Goal: Task Accomplishment & Management: Manage account settings

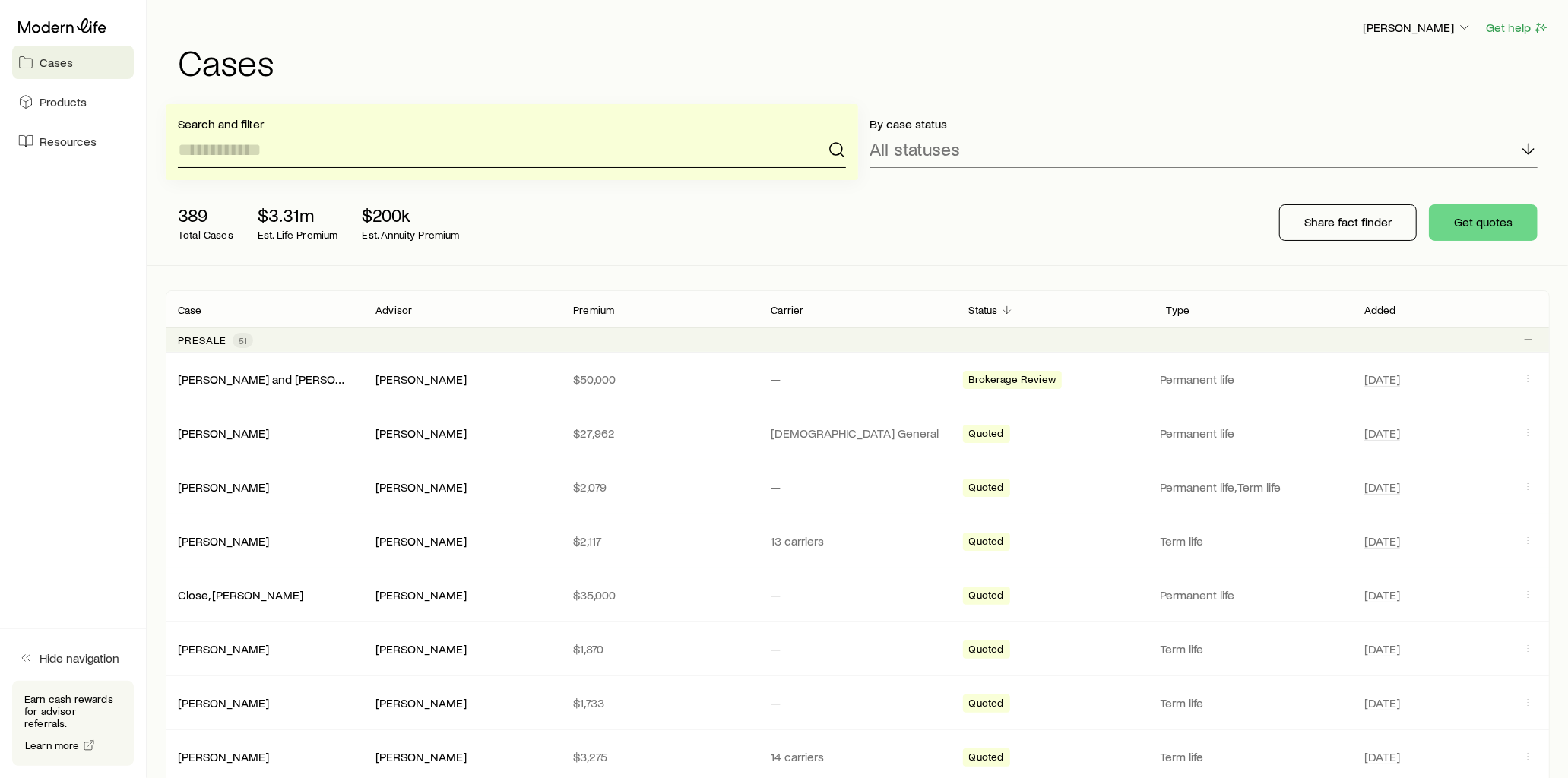
click at [351, 153] on input at bounding box center [512, 150] width 668 height 37
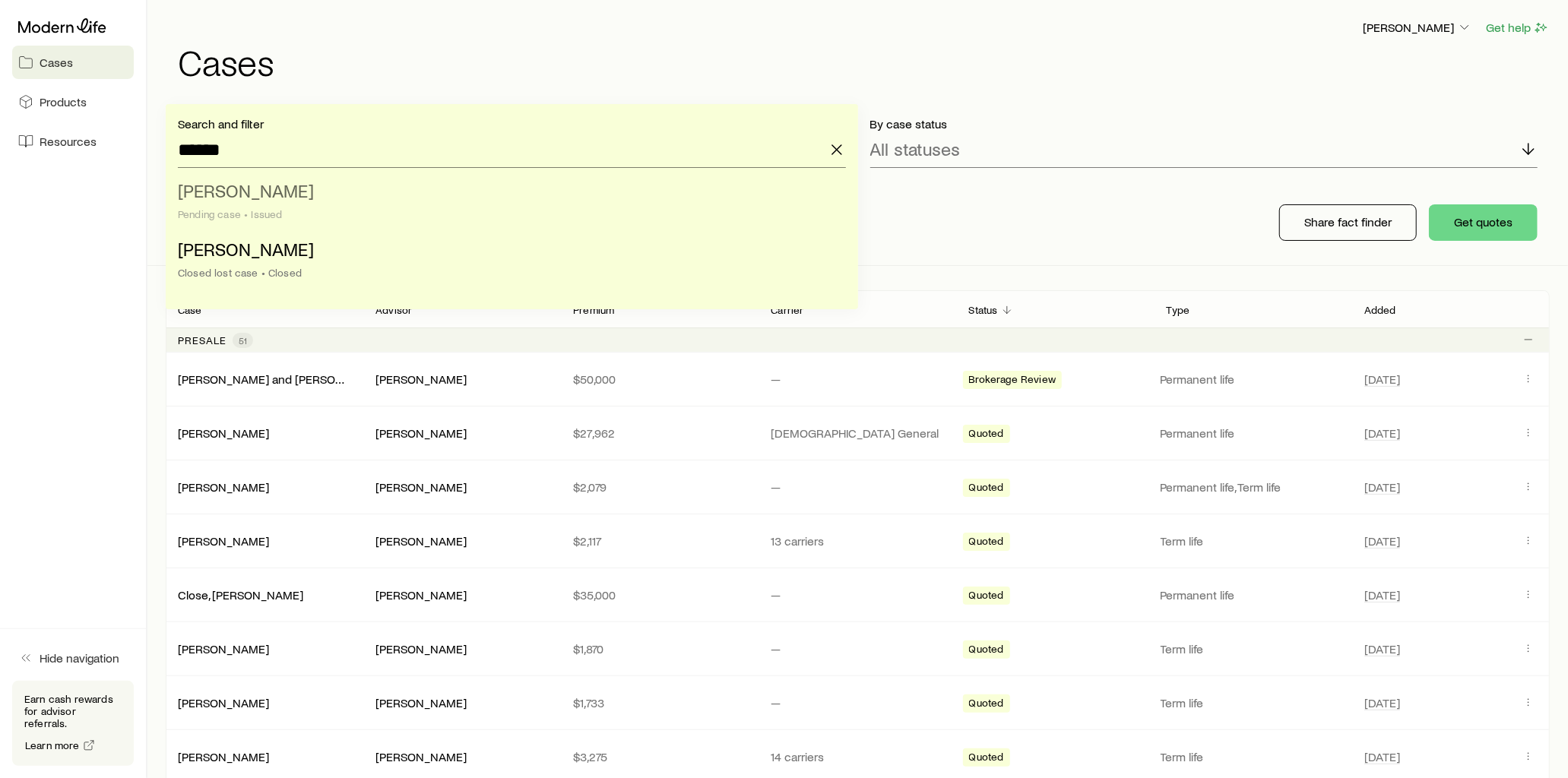
click at [328, 202] on li "[PERSON_NAME] case • Issued" at bounding box center [507, 203] width 658 height 59
type input "**********"
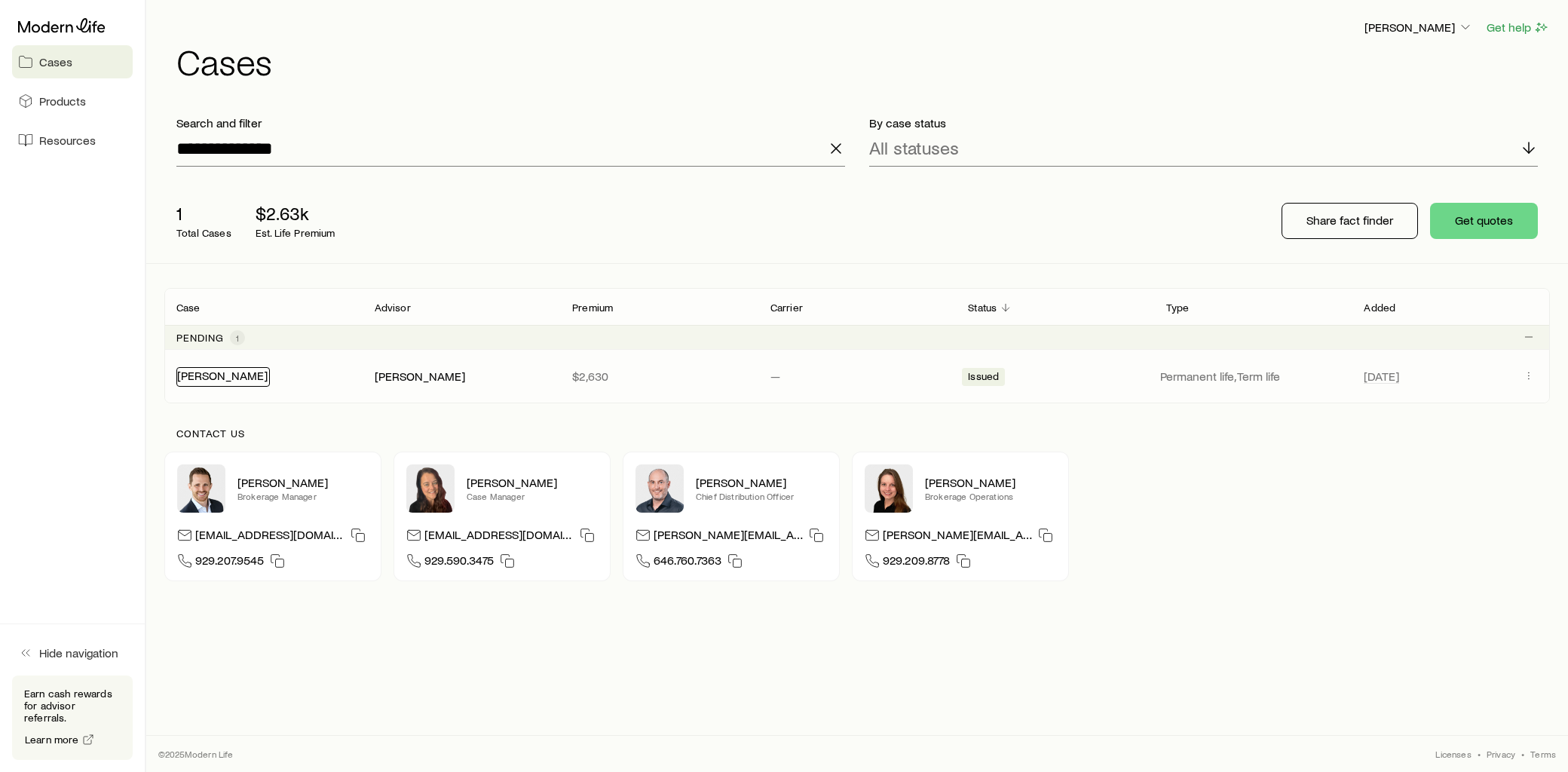
click at [239, 378] on link "[PERSON_NAME]" at bounding box center [222, 375] width 91 height 14
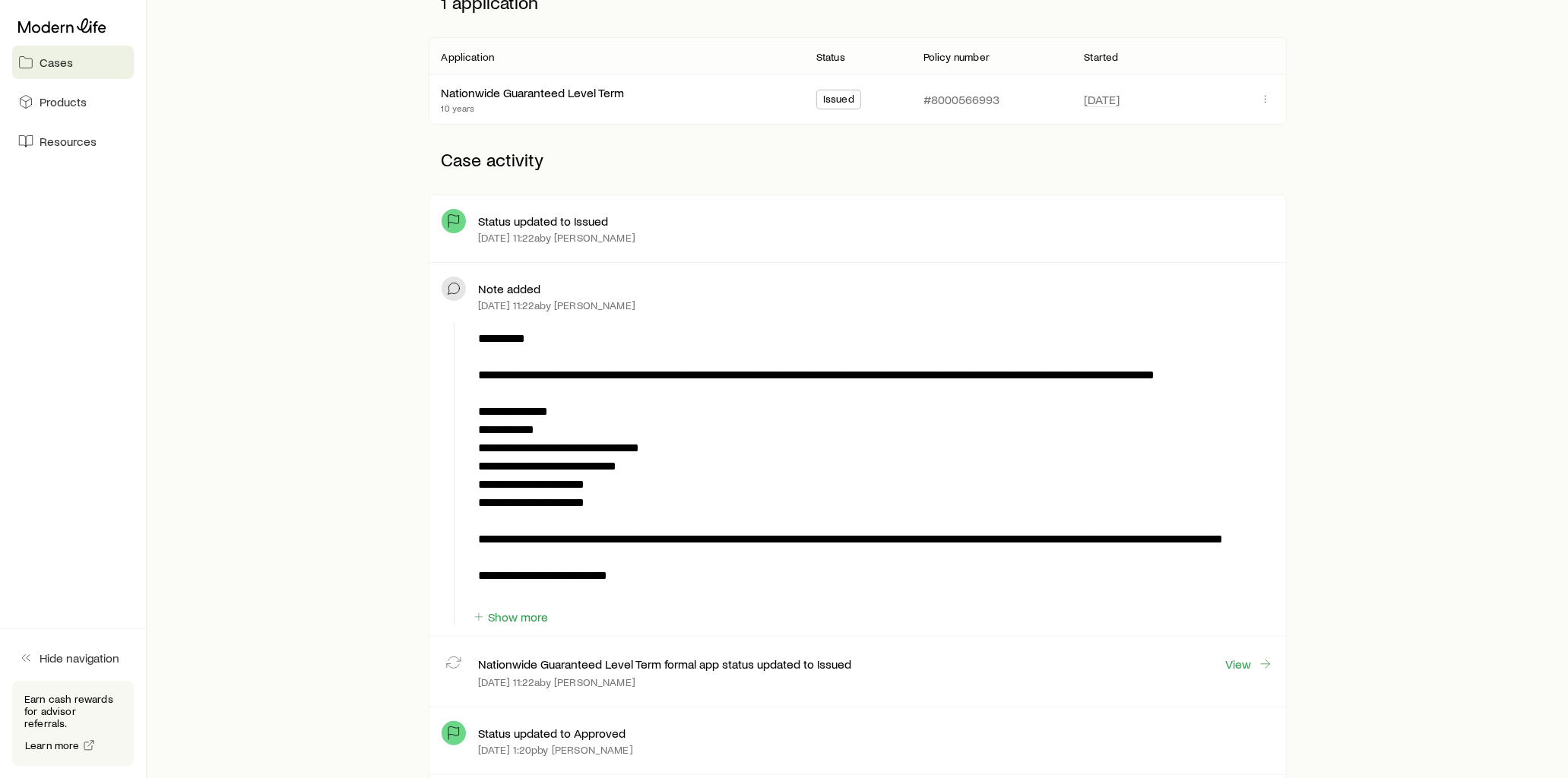
scroll to position [253, 0]
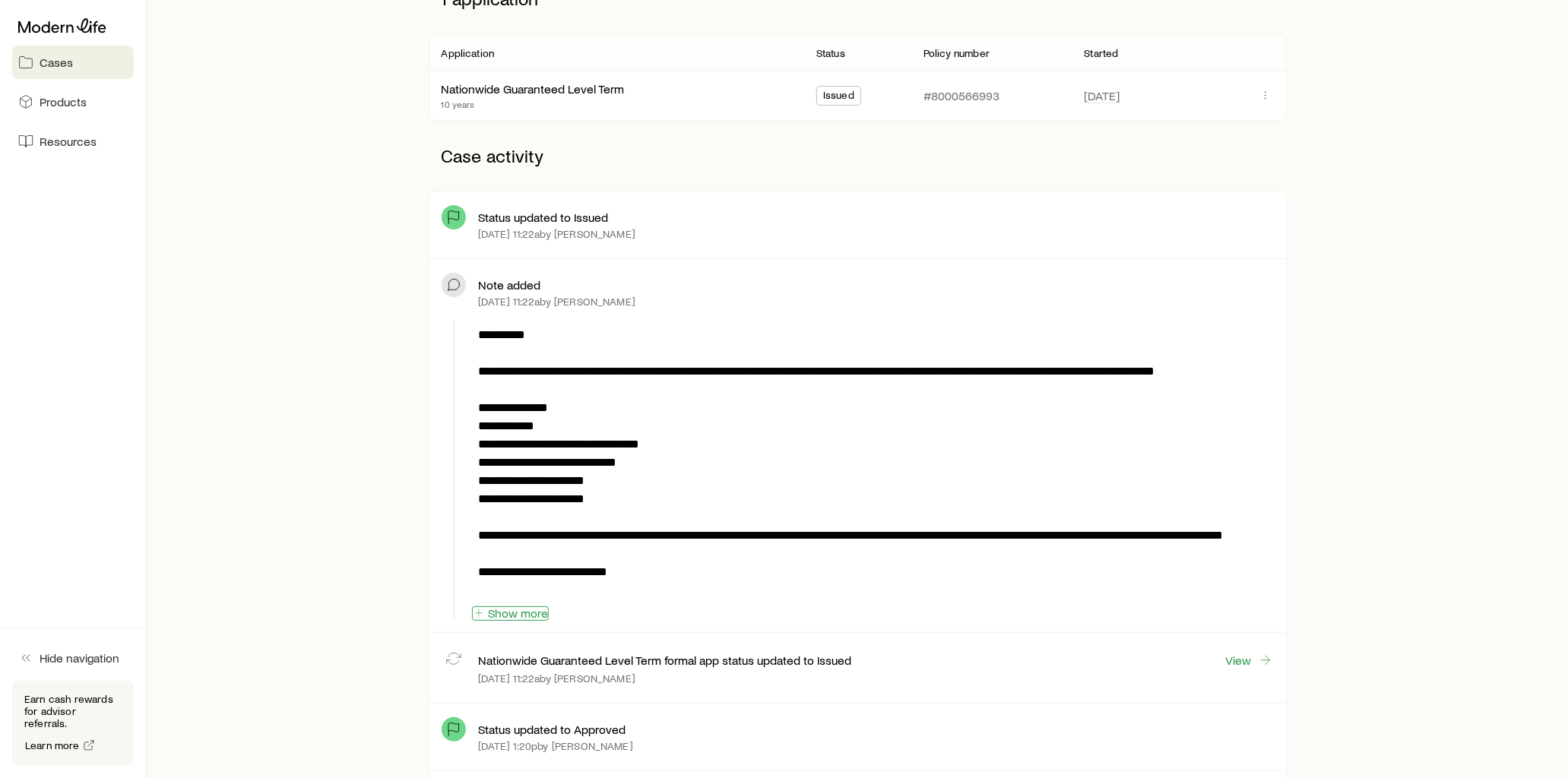
click at [540, 616] on button "Show more" at bounding box center [509, 614] width 76 height 14
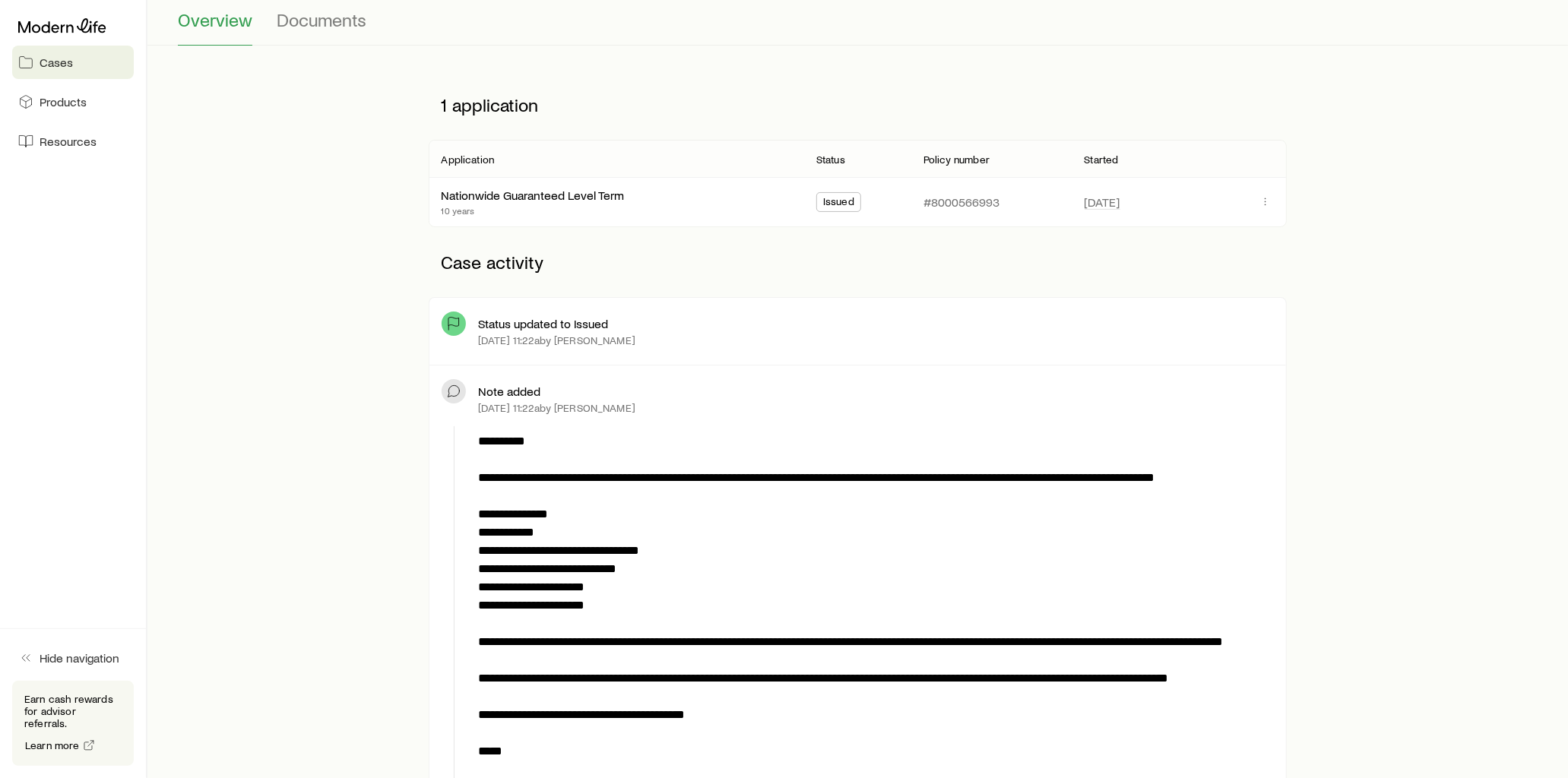
scroll to position [0, 0]
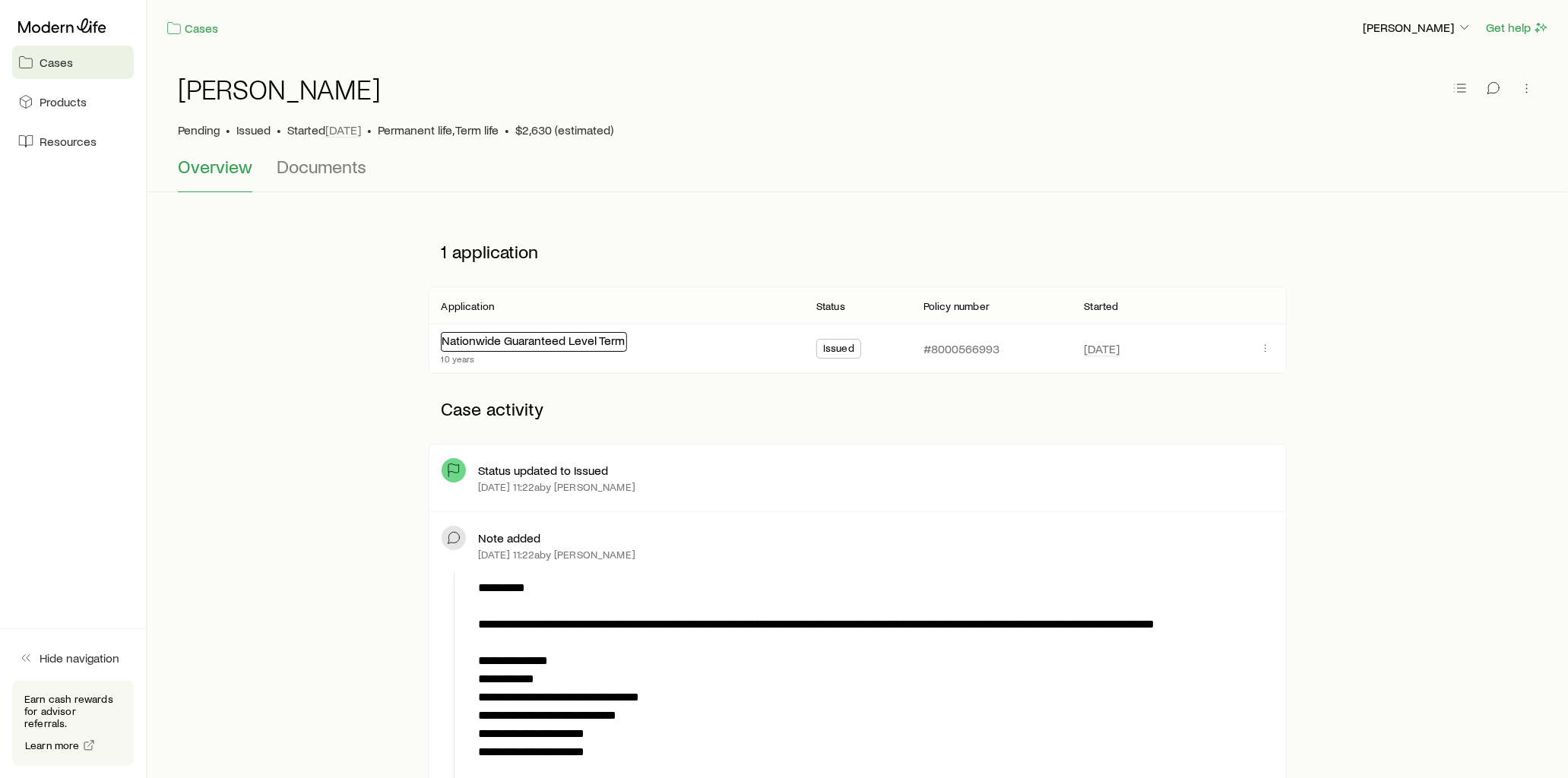
click at [550, 343] on link "Nationwide Guaranteed Level Term" at bounding box center [533, 340] width 183 height 14
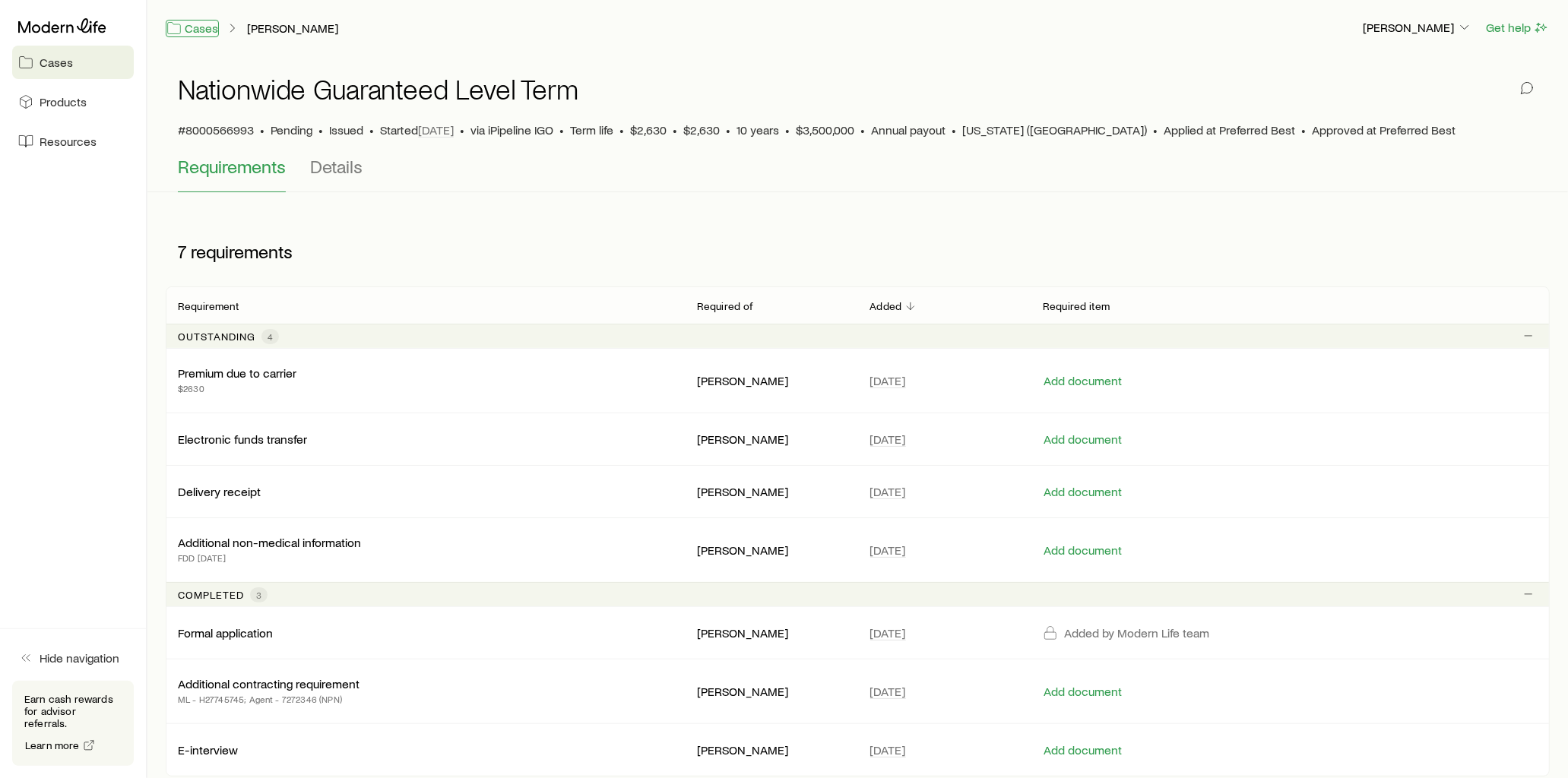
click at [206, 32] on link "Cases" at bounding box center [192, 29] width 54 height 18
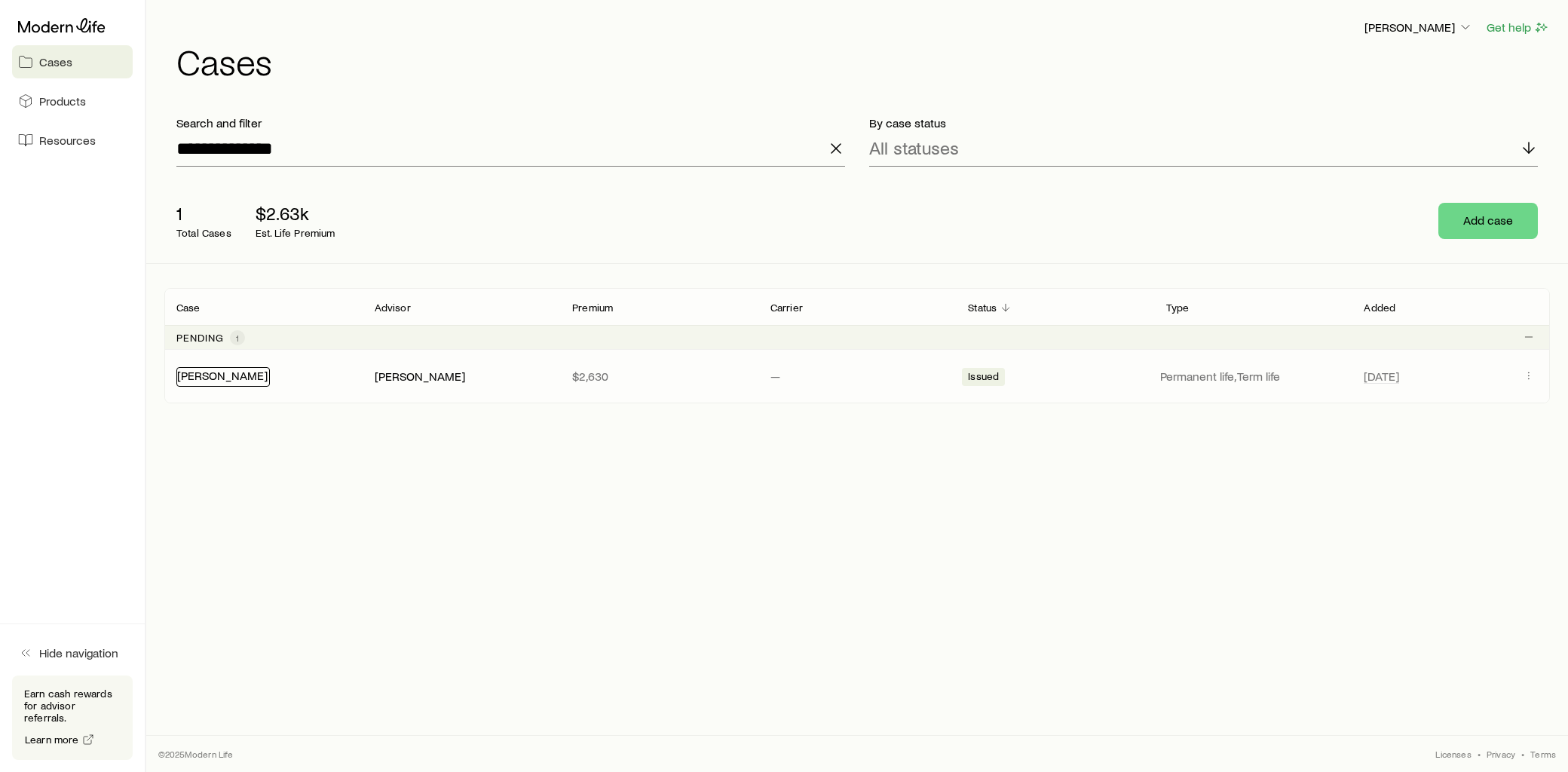
click at [233, 372] on link "[PERSON_NAME]" at bounding box center [222, 375] width 91 height 14
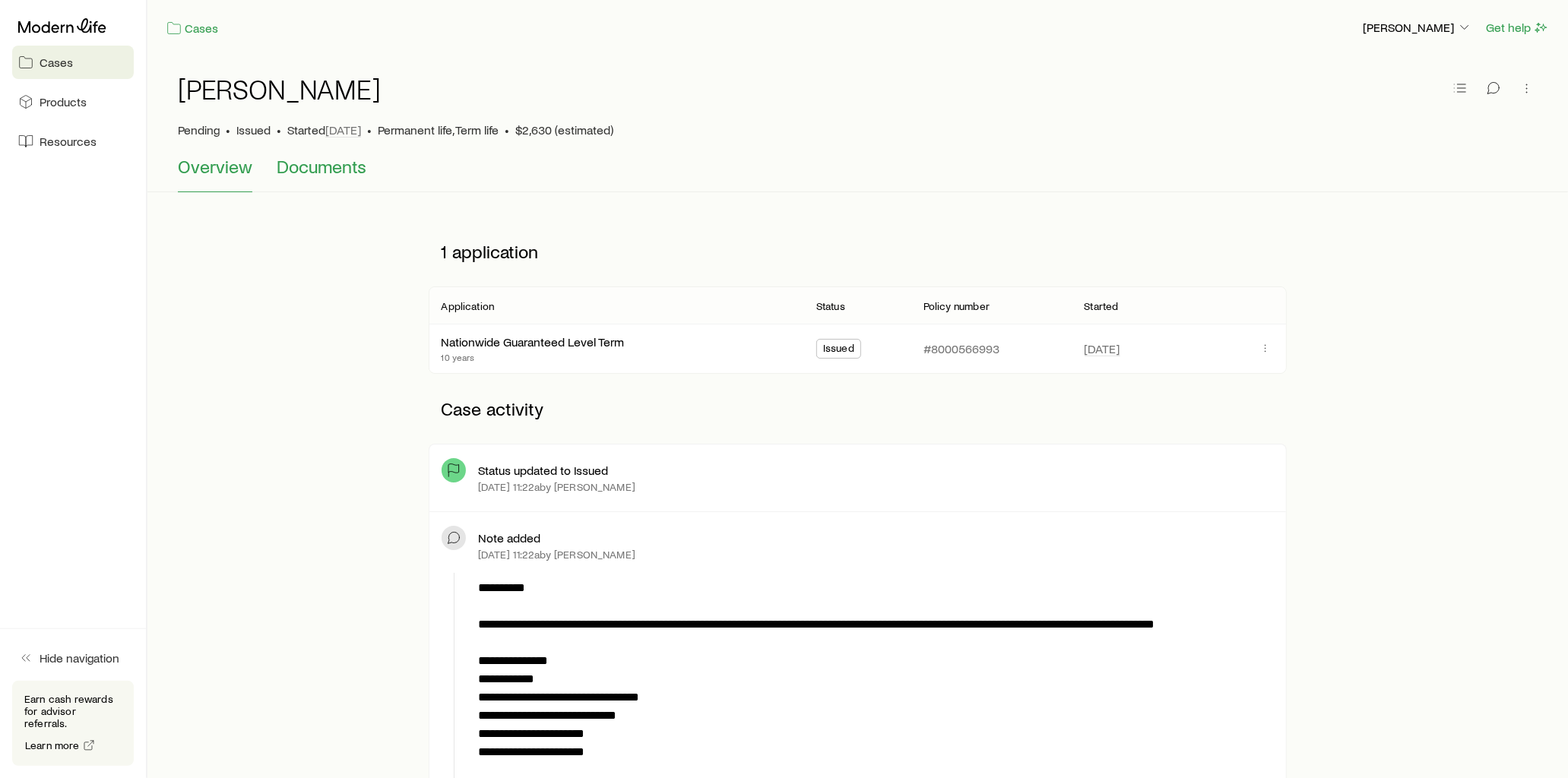
click at [335, 169] on span "Documents" at bounding box center [321, 166] width 90 height 21
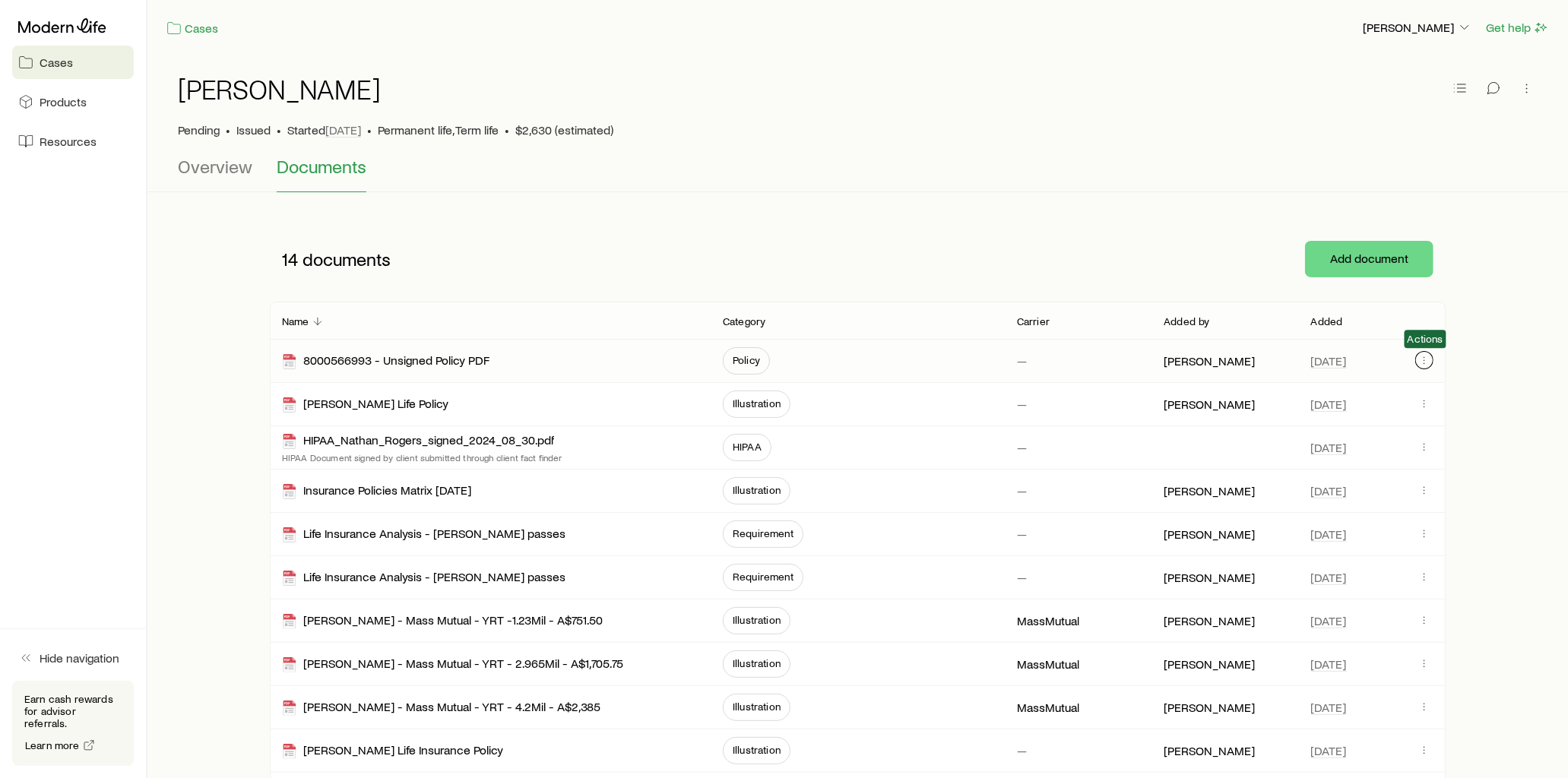
click at [1428, 363] on icon "button" at bounding box center [1424, 360] width 12 height 12
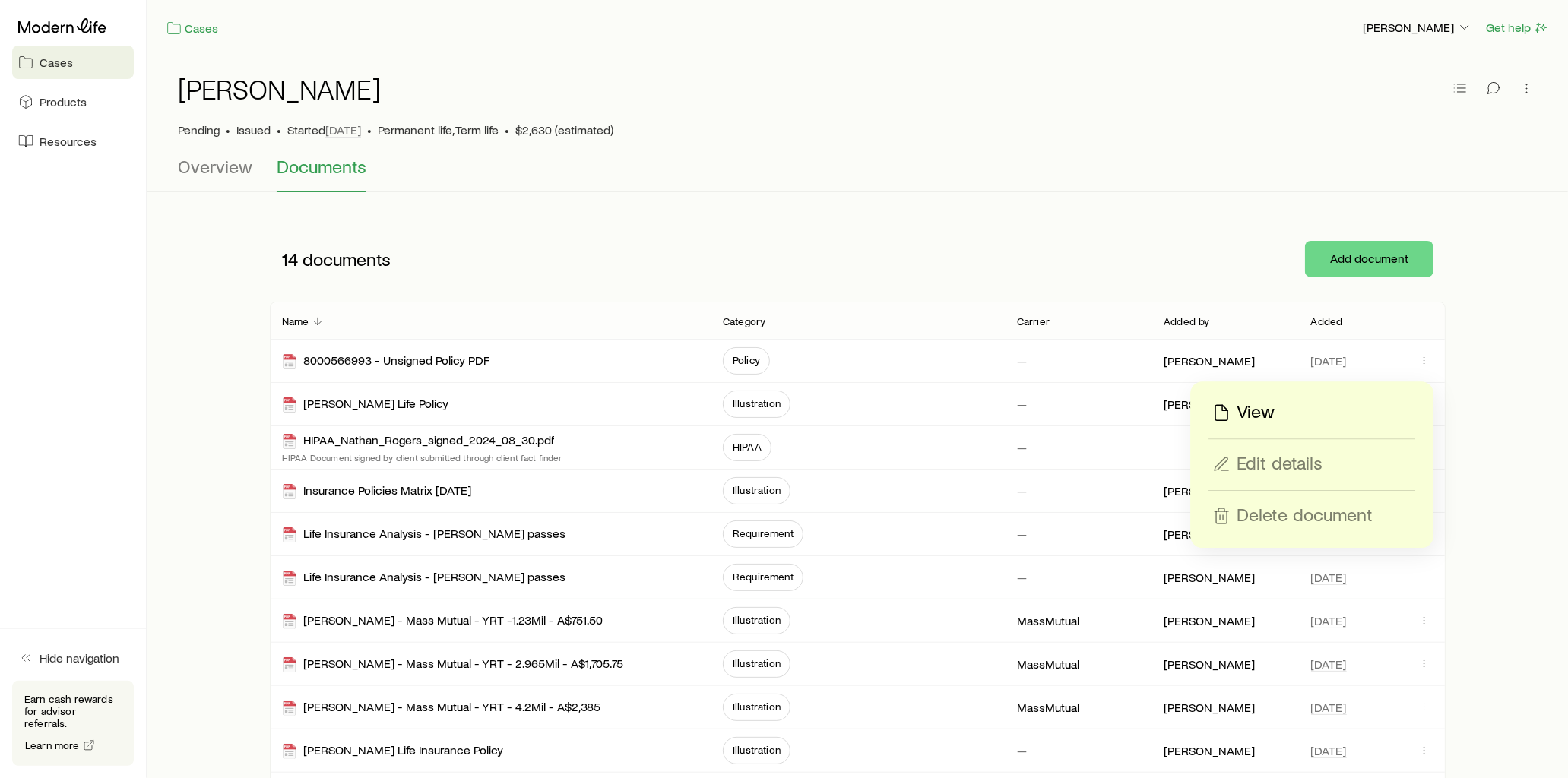
click at [1272, 412] on p "View" at bounding box center [1255, 413] width 38 height 25
